Goal: Entertainment & Leisure: Consume media (video, audio)

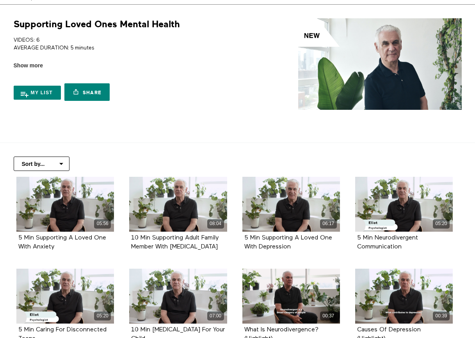
scroll to position [39, 0]
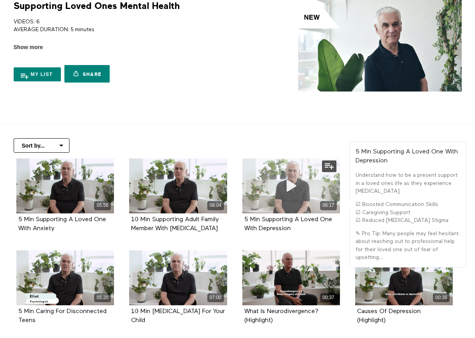
click at [298, 181] on icon at bounding box center [290, 186] width 23 height 14
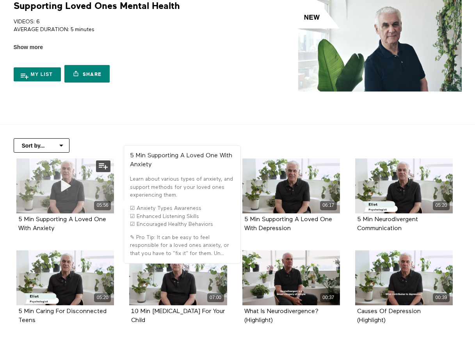
click at [80, 181] on div "05:56" at bounding box center [64, 186] width 97 height 55
